Goal: Task Accomplishment & Management: Use online tool/utility

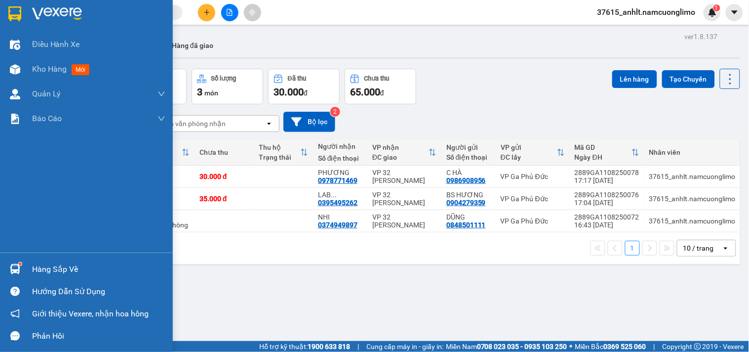
click at [19, 6] on img at bounding box center [14, 13] width 13 height 15
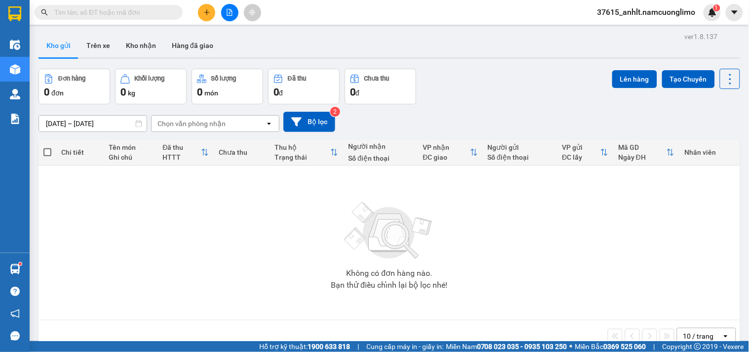
click at [653, 13] on span "37615_anhlt.namcuonglimo" at bounding box center [647, 12] width 114 height 12
click at [619, 31] on span "Đăng xuất" at bounding box center [653, 30] width 90 height 11
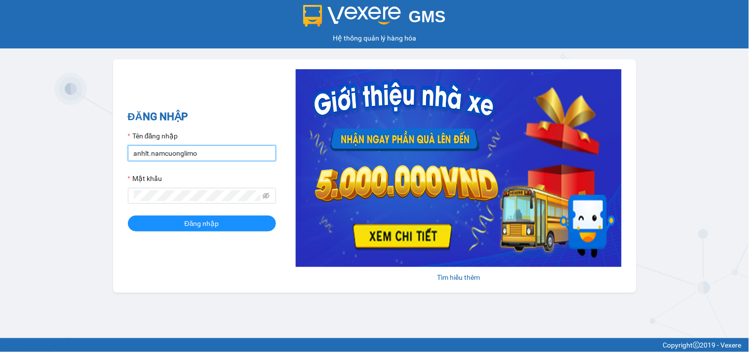
click at [211, 157] on input "anhlt.namcuonglimo" at bounding box center [202, 153] width 148 height 16
type input "khuatnhung.namcuonglimo"
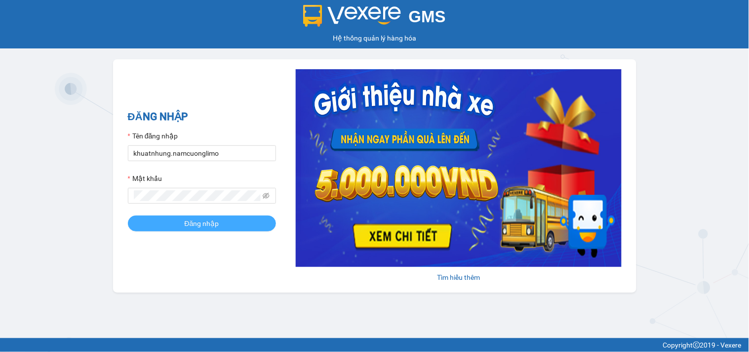
click at [210, 220] on span "Đăng nhập" at bounding box center [202, 223] width 35 height 11
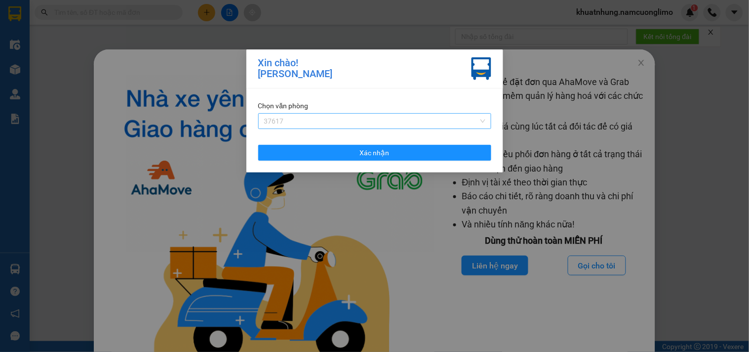
click at [319, 122] on span "37617" at bounding box center [374, 121] width 221 height 15
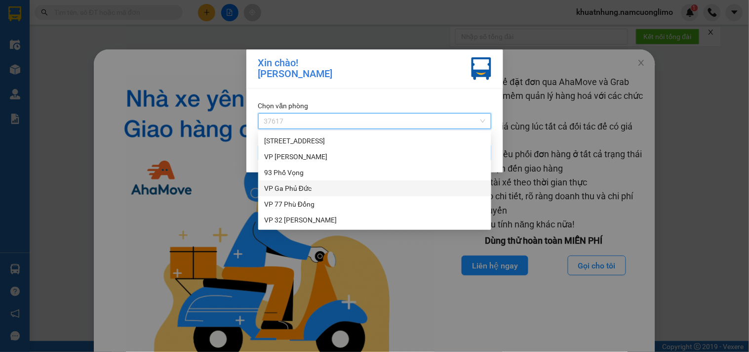
click at [290, 190] on div "VP Ga Phủ Đức" at bounding box center [374, 188] width 221 height 11
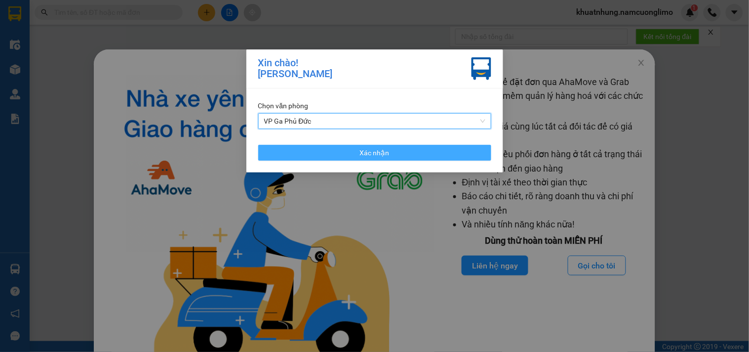
click at [339, 151] on button "Xác nhận" at bounding box center [374, 153] width 233 height 16
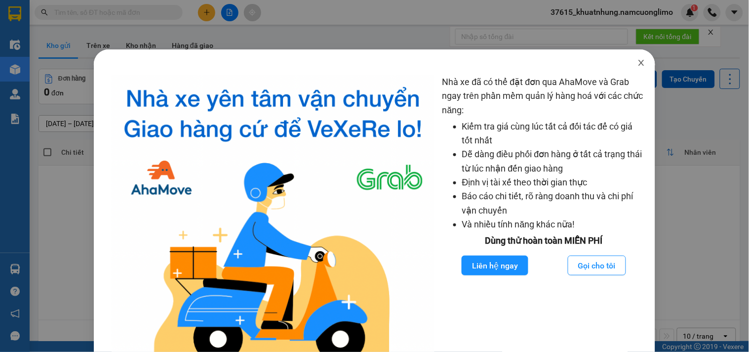
click at [638, 62] on icon "close" at bounding box center [642, 63] width 8 height 8
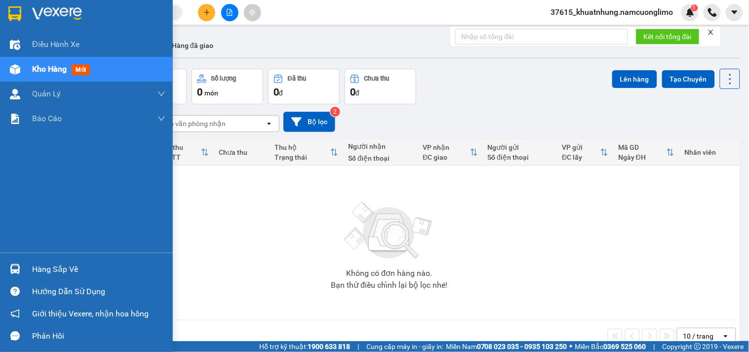
click at [21, 271] on div at bounding box center [14, 268] width 17 height 17
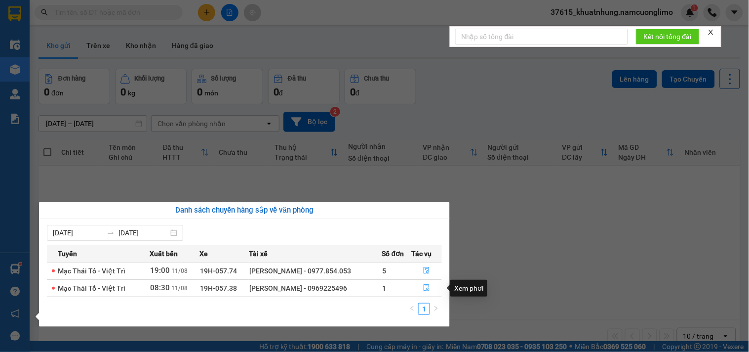
click at [427, 288] on icon "file-done" at bounding box center [426, 287] width 7 height 7
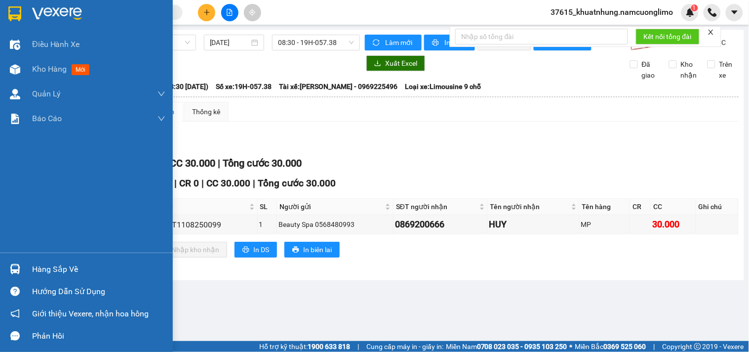
click at [22, 9] on div at bounding box center [14, 13] width 17 height 17
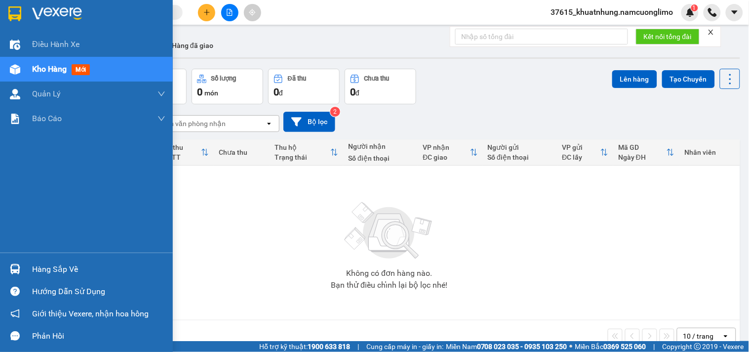
click at [10, 263] on div at bounding box center [14, 268] width 17 height 17
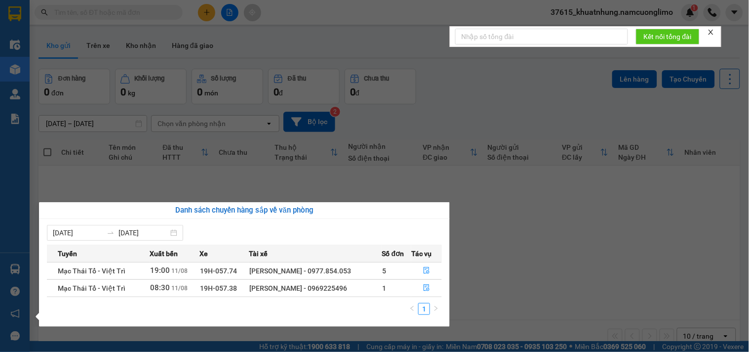
click at [620, 198] on section "Kết quả tìm kiếm ( 0 ) Bộ lọc No Data 37615_khuatnhung.namcuonglimo 1 Điều hành…" at bounding box center [374, 176] width 749 height 352
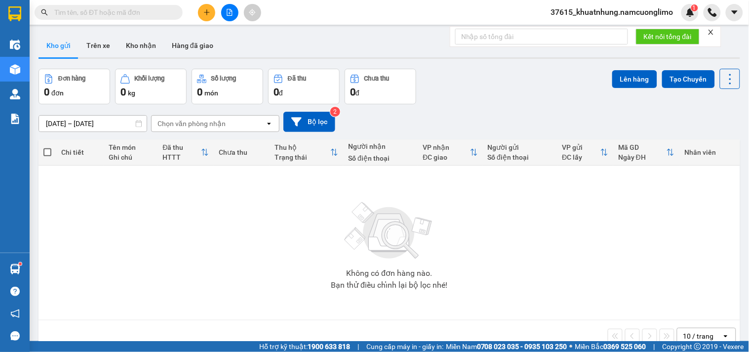
click at [592, 175] on div "Không có đơn hàng nào. Bạn thử điều chỉnh lại bộ lọc nhé!" at bounding box center [389, 242] width 692 height 148
click at [97, 52] on button "Trên xe" at bounding box center [99, 46] width 40 height 24
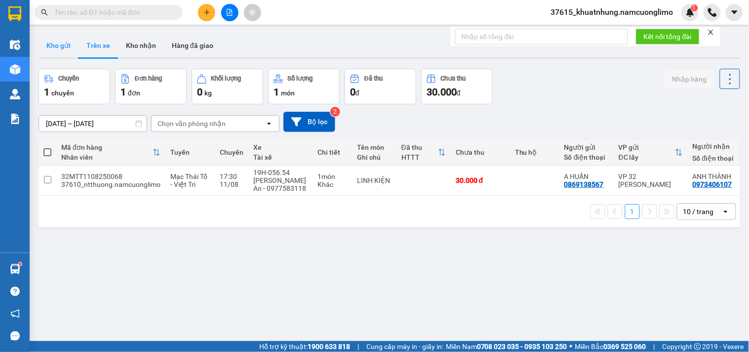
click at [54, 44] on button "Kho gửi" at bounding box center [59, 46] width 40 height 24
